Goal: Find specific page/section: Find specific page/section

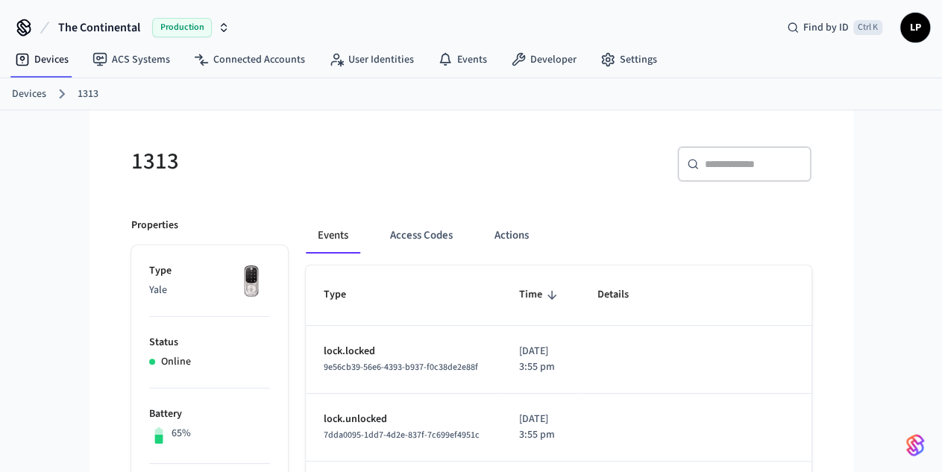
click at [31, 95] on link "Devices" at bounding box center [29, 95] width 34 height 16
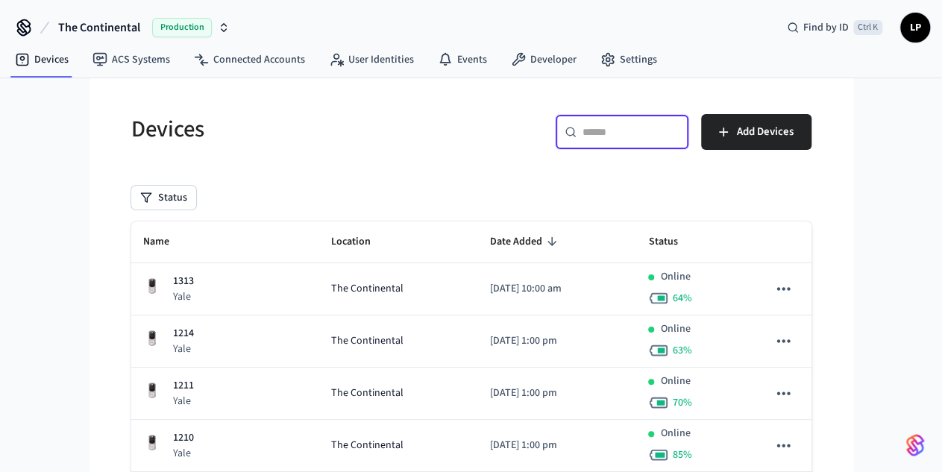
click at [594, 126] on input "text" at bounding box center [630, 132] width 97 height 15
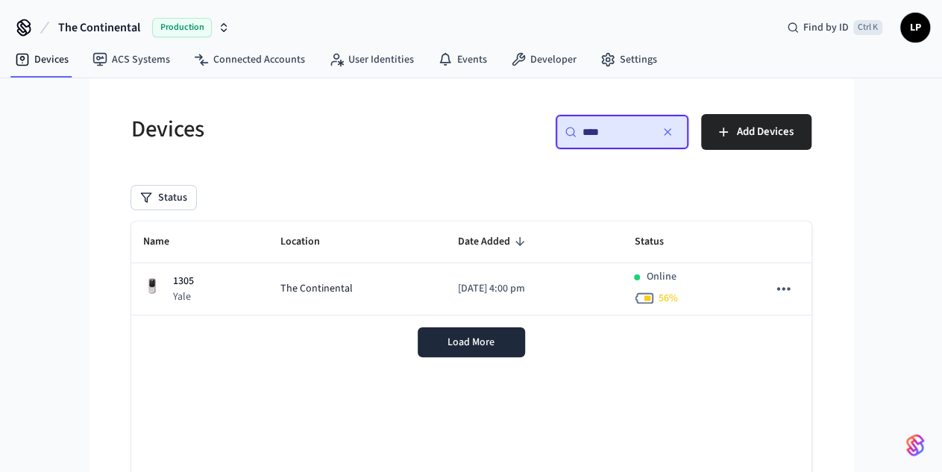
type input "****"
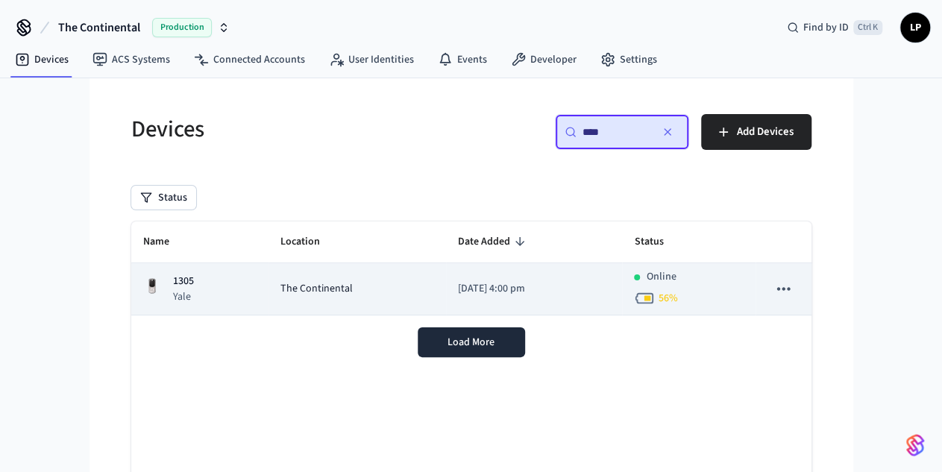
click at [346, 293] on div "The Continental" at bounding box center [357, 289] width 154 height 16
